Goal: Transaction & Acquisition: Register for event/course

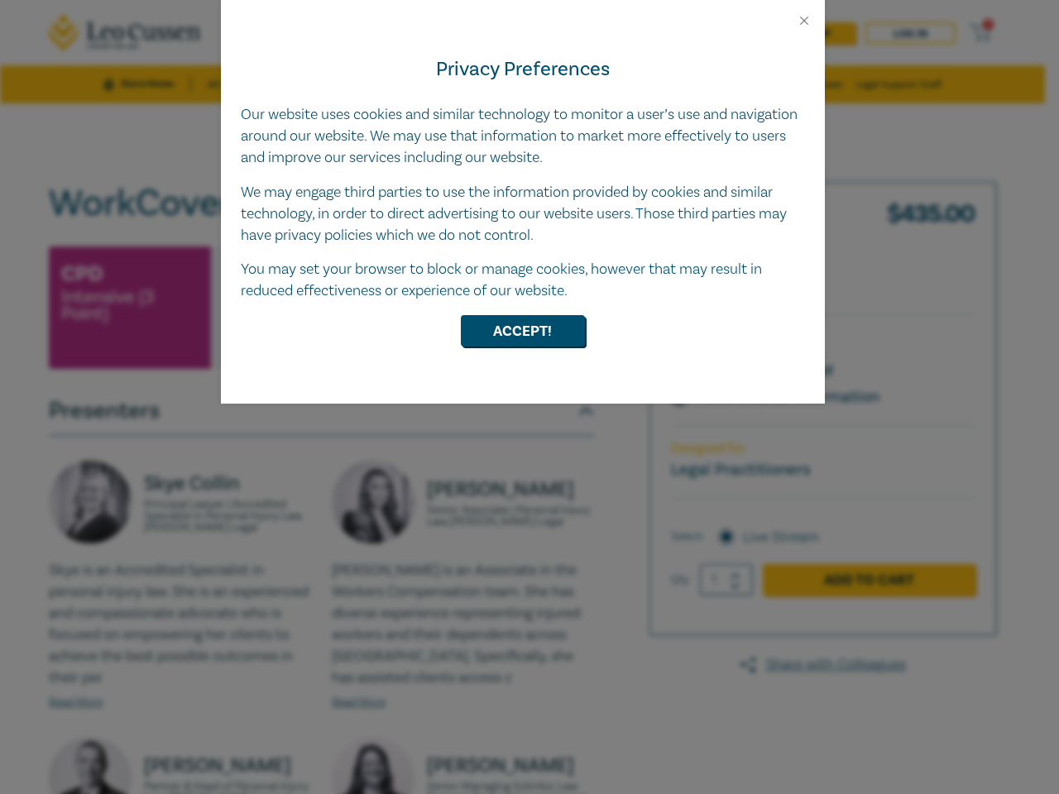
click at [529, 397] on div "Privacy Preferences Our website uses cookies and similar technology to monitor …" at bounding box center [523, 216] width 604 height 376
click at [804, 21] on button "Close" at bounding box center [804, 20] width 15 height 15
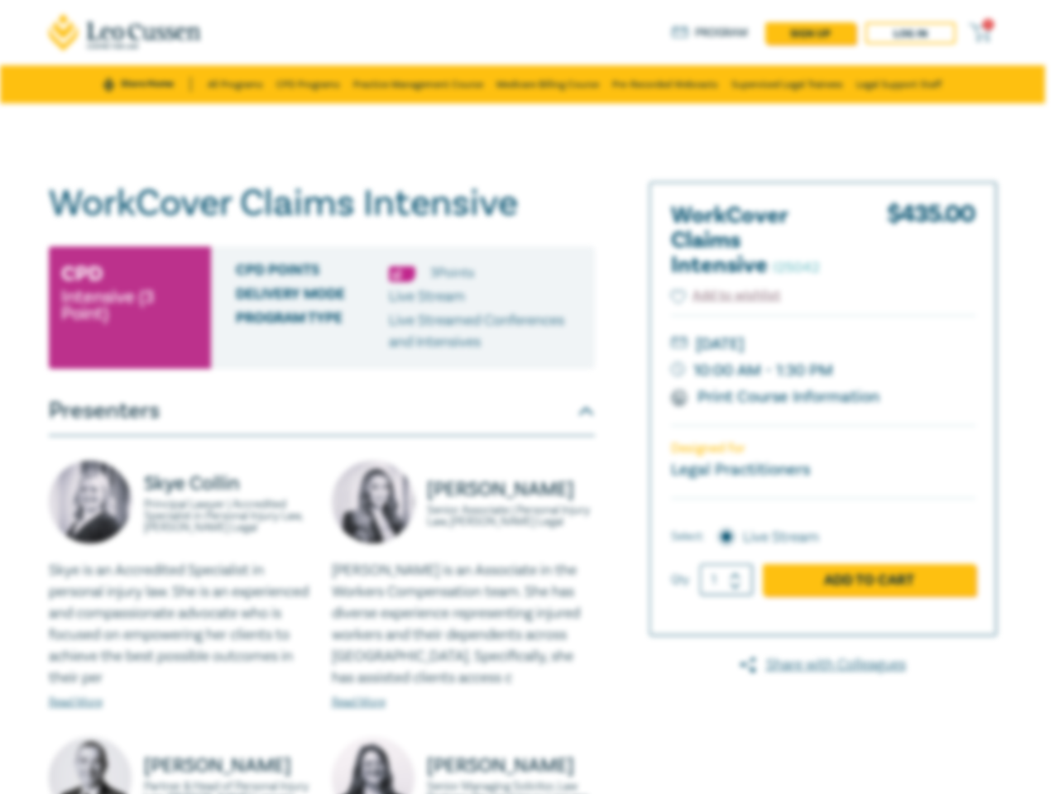
click at [523, 305] on button "Accept!" at bounding box center [523, 289] width 124 height 31
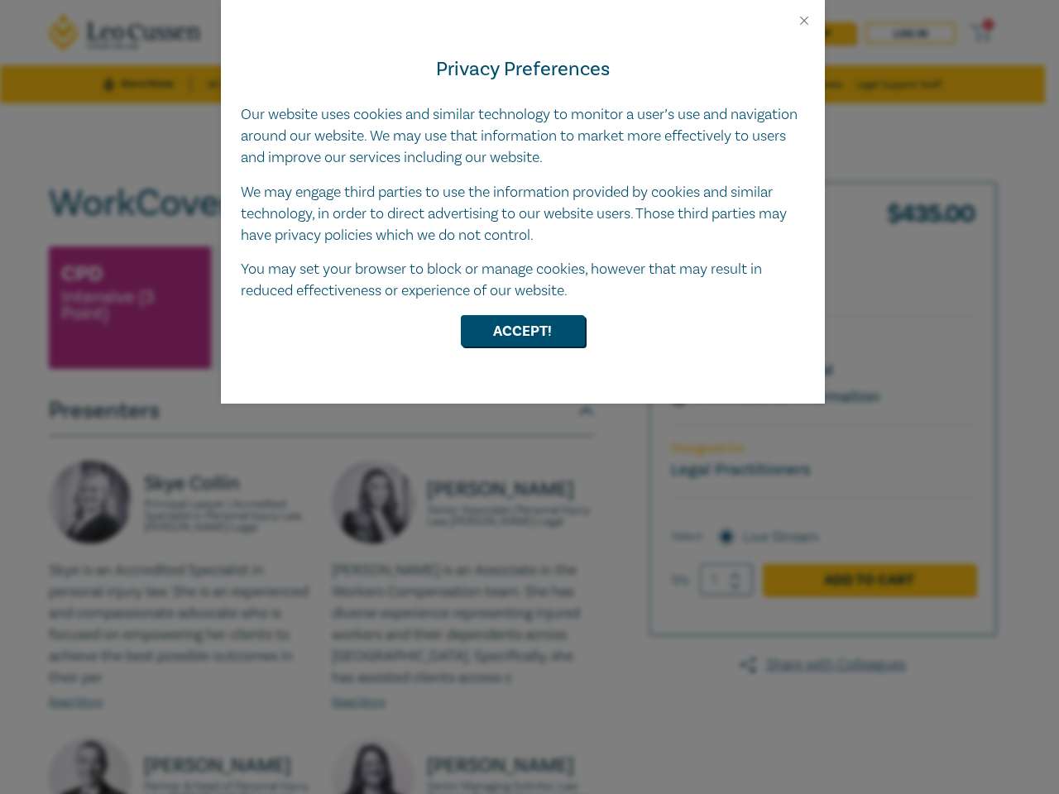
click at [529, 397] on div "Privacy Preferences Our website uses cookies and similar technology to monitor …" at bounding box center [523, 216] width 604 height 376
click at [804, 21] on button "Close" at bounding box center [804, 20] width 15 height 15
